Goal: Task Accomplishment & Management: Manage account settings

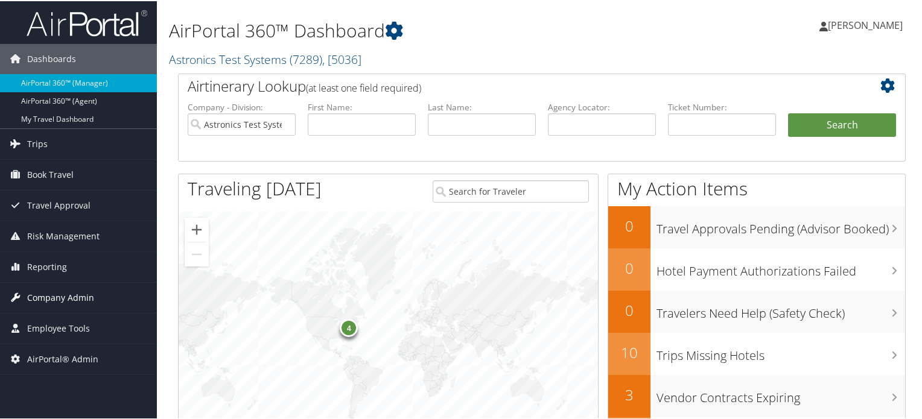
click at [69, 297] on span "Company Admin" at bounding box center [60, 297] width 67 height 30
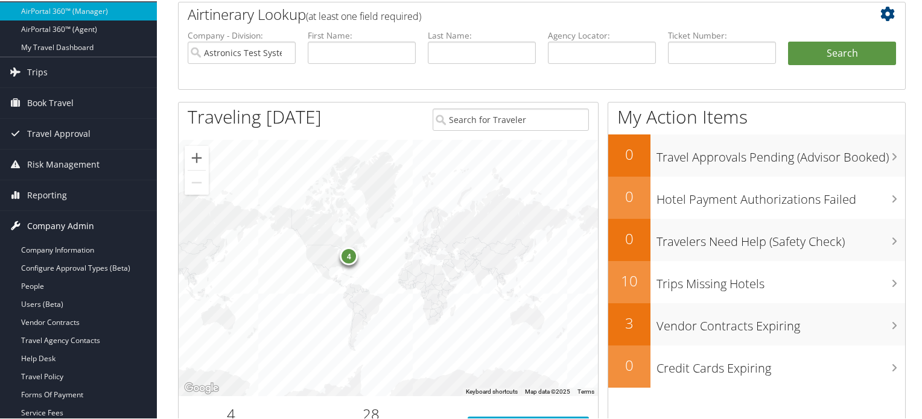
scroll to position [181, 0]
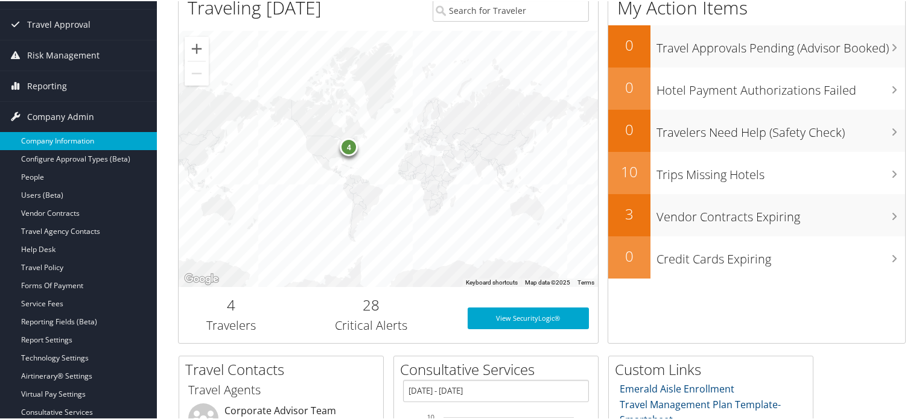
click at [46, 139] on link "Company Information" at bounding box center [78, 140] width 157 height 18
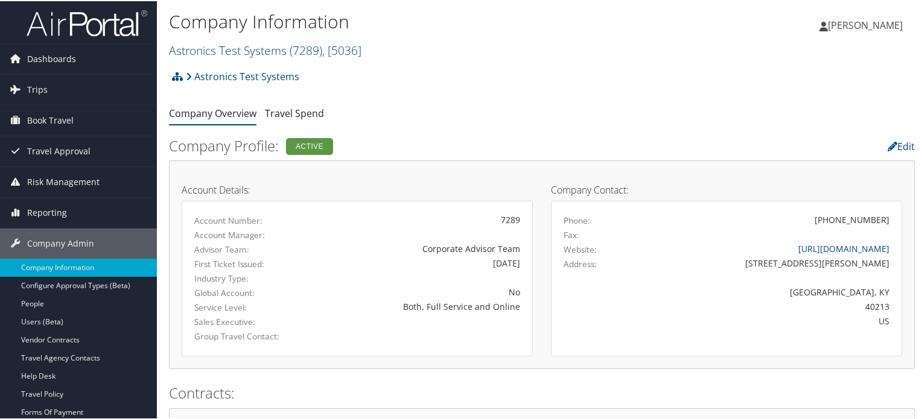
click at [307, 46] on span "( 7289 )" at bounding box center [306, 49] width 33 height 16
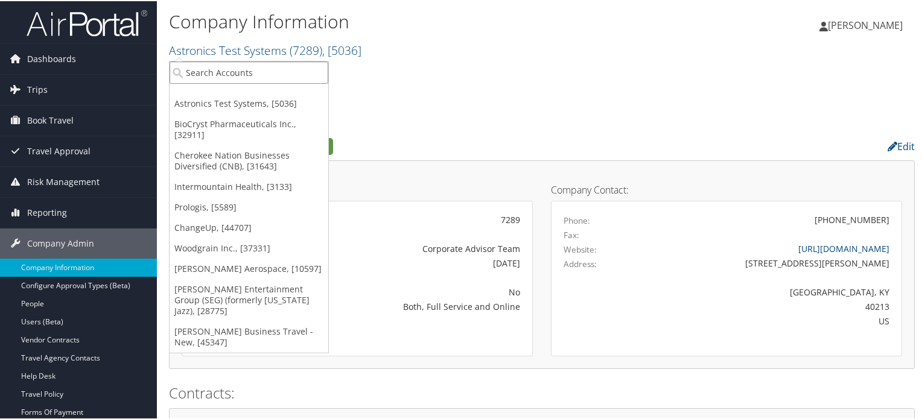
click at [217, 68] on input "search" at bounding box center [249, 71] width 159 height 22
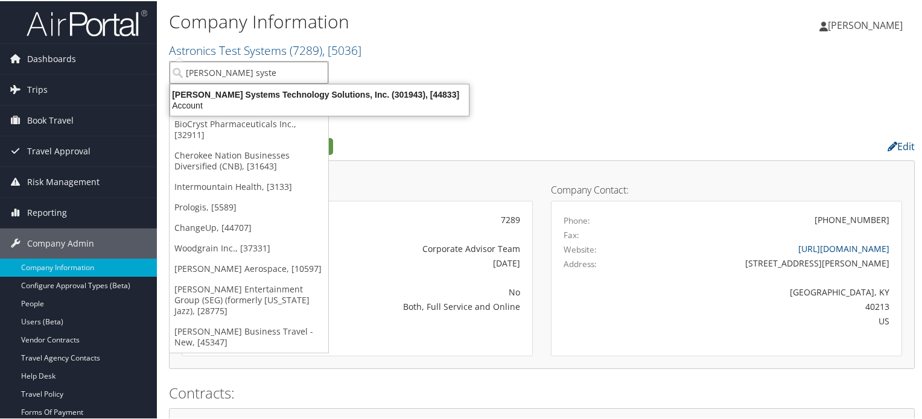
type input "sabel system"
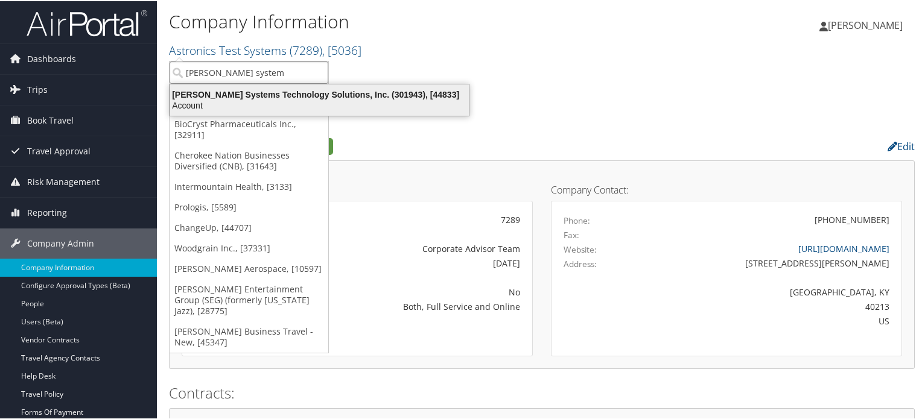
click at [195, 104] on div "Account" at bounding box center [319, 104] width 313 height 11
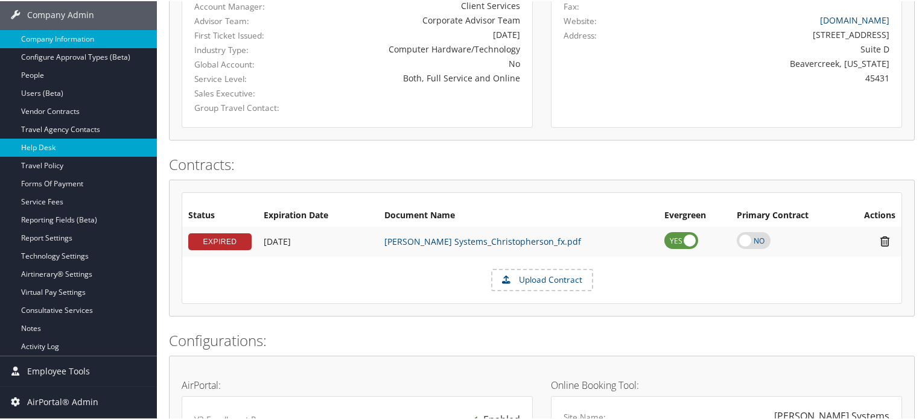
scroll to position [208, 0]
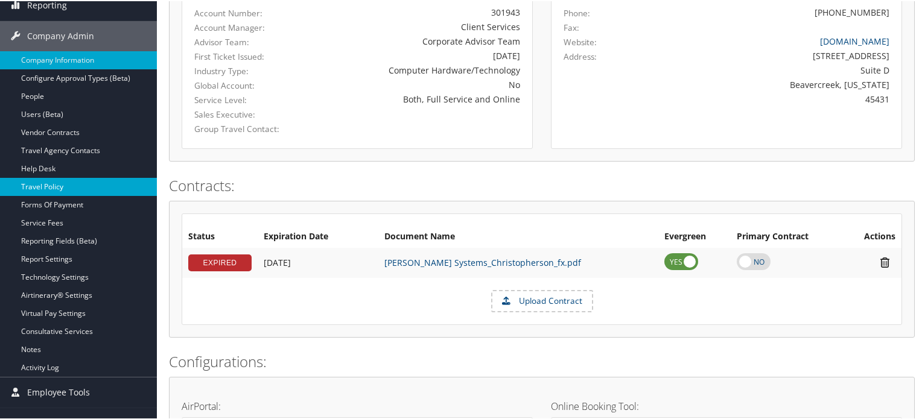
click at [76, 183] on link "Travel Policy" at bounding box center [78, 186] width 157 height 18
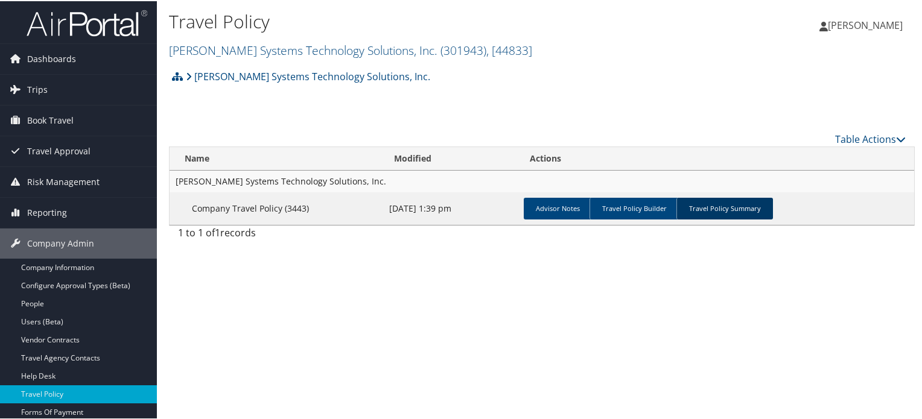
click at [705, 210] on link "Travel Policy Summary" at bounding box center [724, 208] width 97 height 22
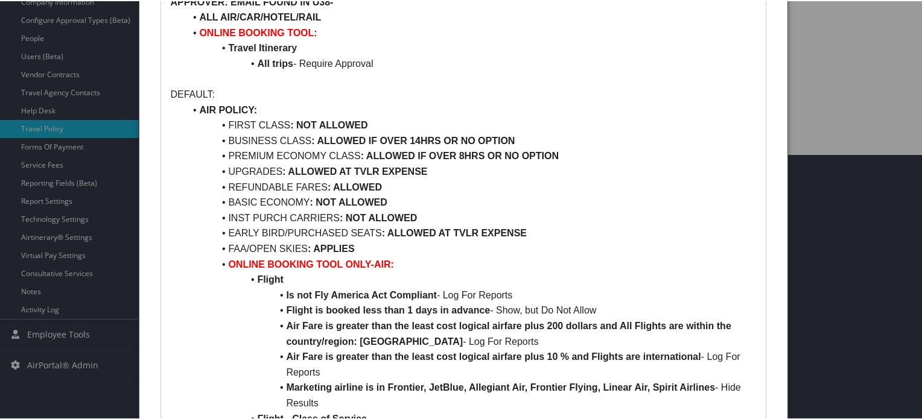
scroll to position [241, 0]
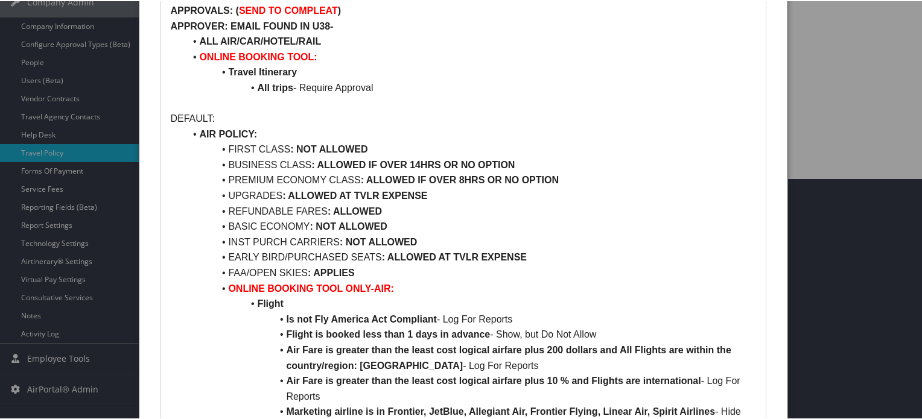
click at [335, 24] on p "APPROVER: EMAIL FOUND IN U38-" at bounding box center [463, 25] width 586 height 16
